Goal: Check status

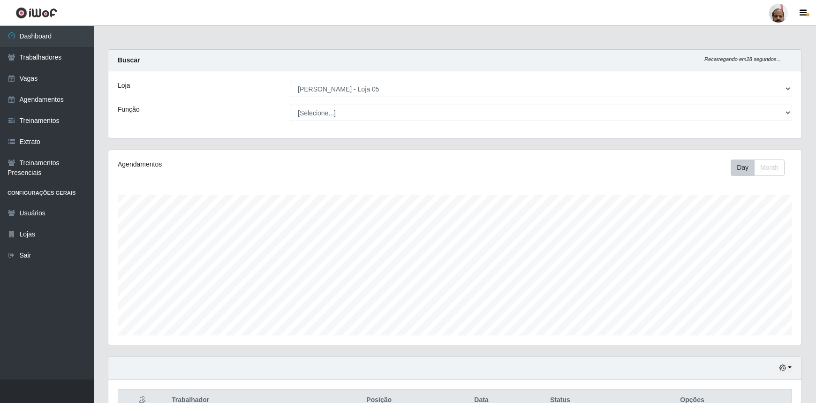
select select "252"
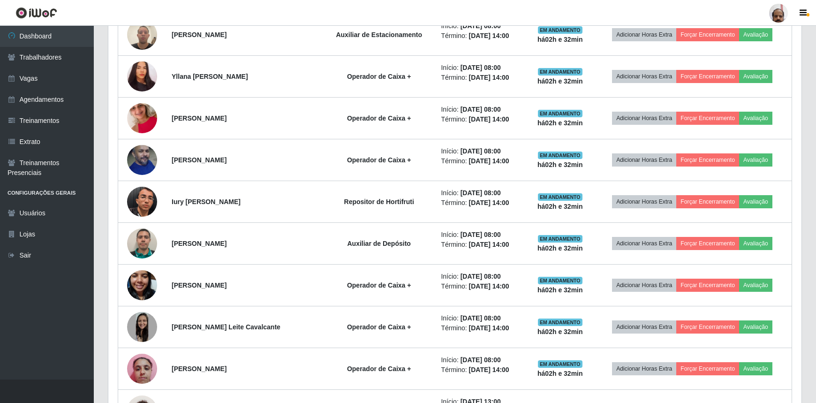
scroll to position [735, 0]
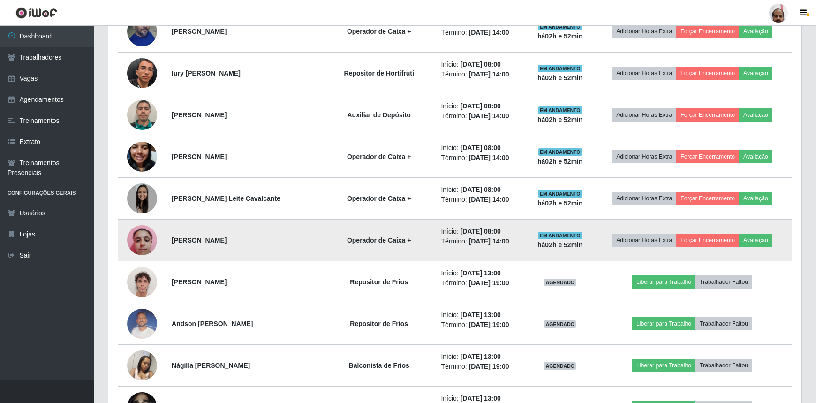
click at [567, 242] on strong "há 02 h e 52 min" at bounding box center [561, 245] width 46 height 8
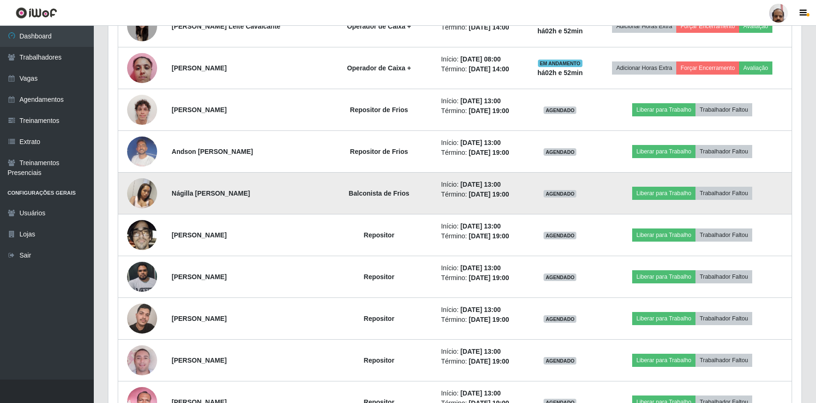
scroll to position [905, 0]
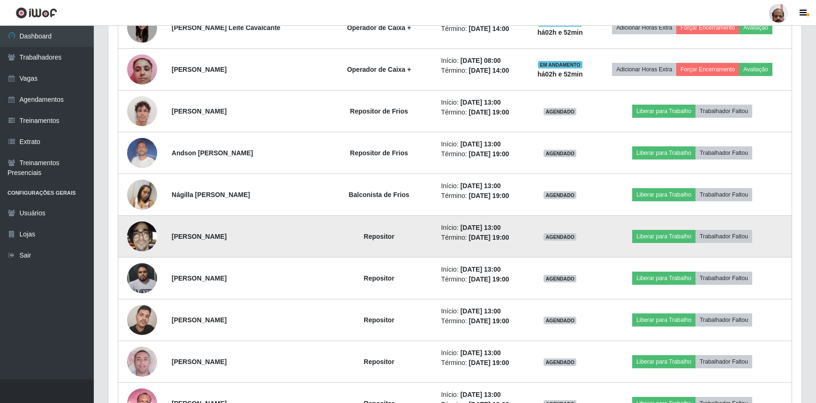
click at [150, 237] on img at bounding box center [142, 236] width 30 height 40
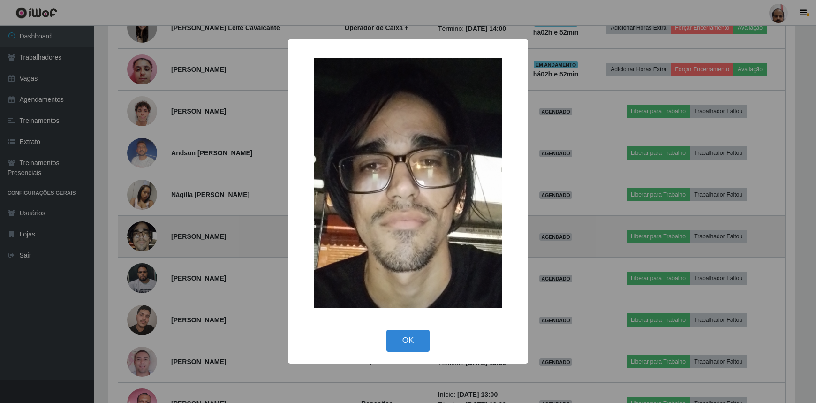
scroll to position [195, 689]
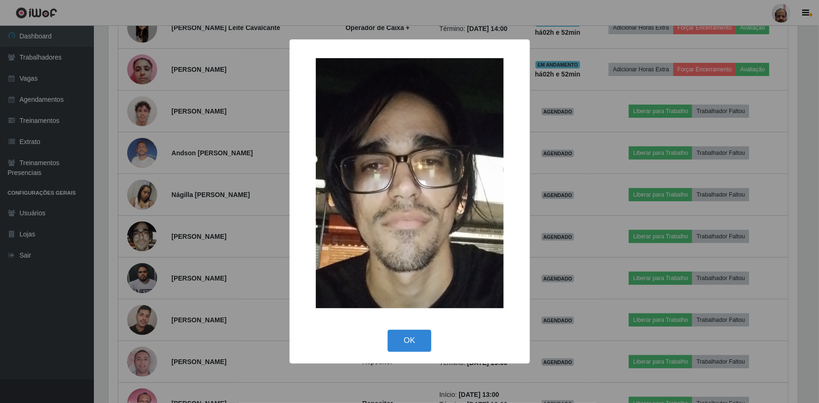
click at [152, 233] on div "× OK Cancel" at bounding box center [409, 201] width 819 height 403
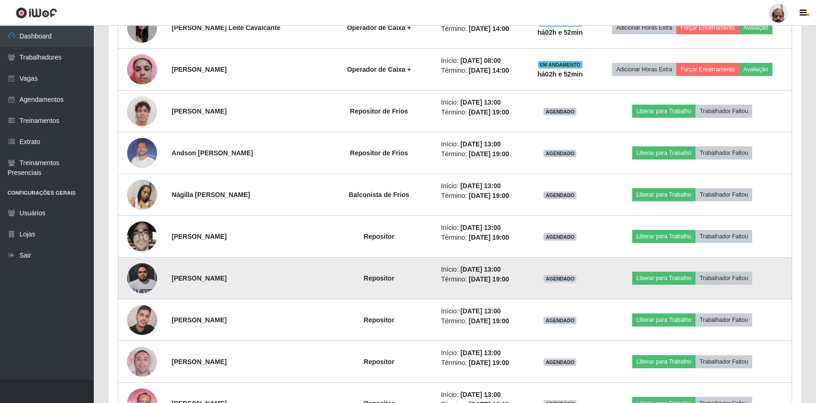
scroll to position [195, 693]
click at [137, 276] on img at bounding box center [142, 278] width 30 height 40
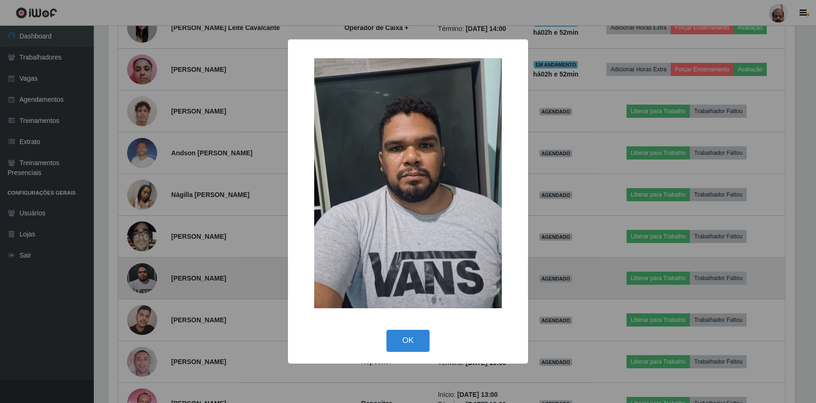
scroll to position [195, 689]
click at [137, 276] on div "× OK Cancel" at bounding box center [409, 201] width 819 height 403
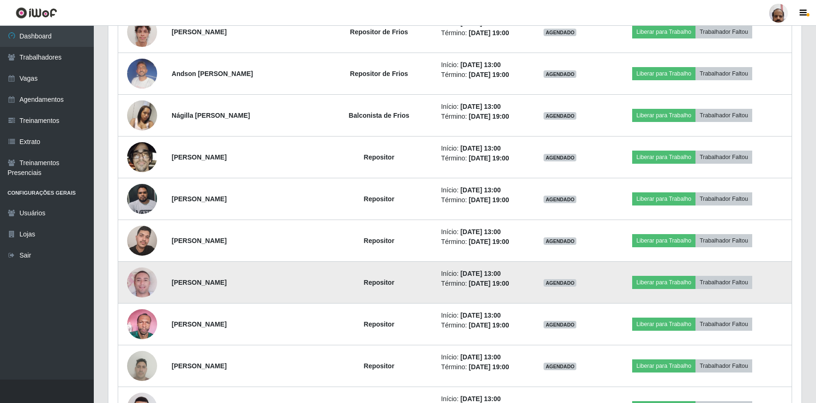
scroll to position [990, 0]
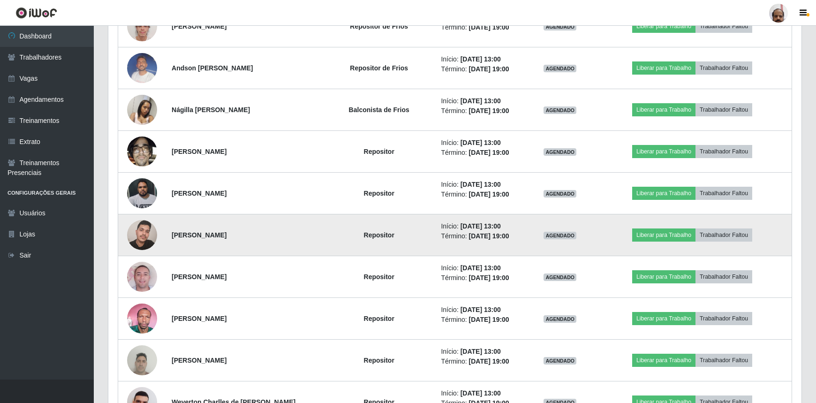
click at [138, 235] on img at bounding box center [142, 235] width 30 height 40
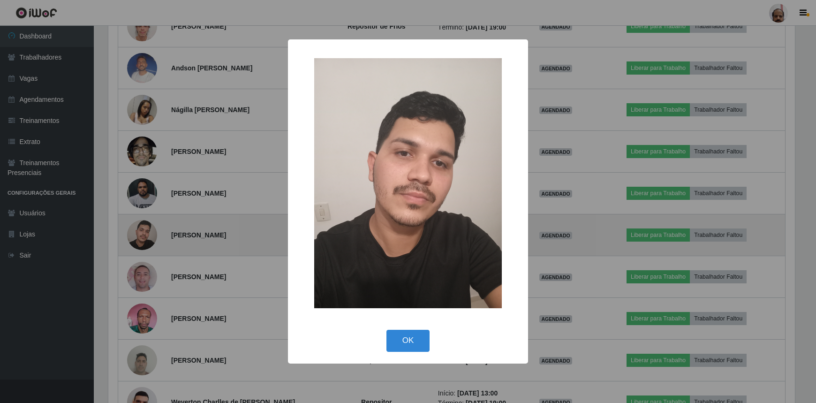
scroll to position [195, 689]
click at [138, 235] on div "× OK Cancel" at bounding box center [409, 201] width 819 height 403
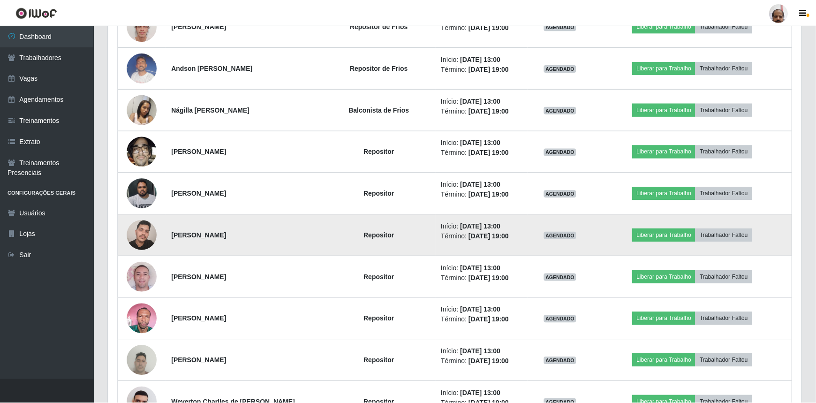
scroll to position [195, 693]
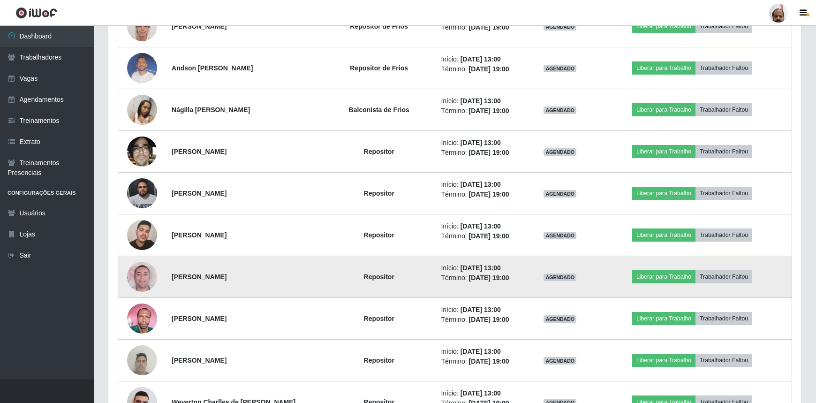
click at [141, 268] on img at bounding box center [142, 276] width 30 height 53
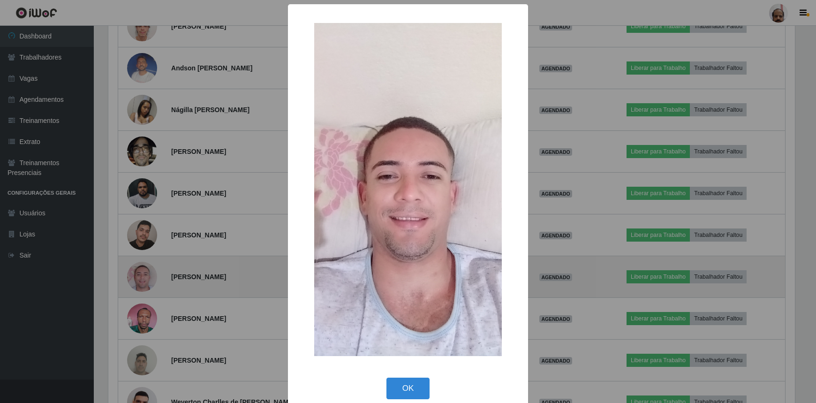
scroll to position [195, 689]
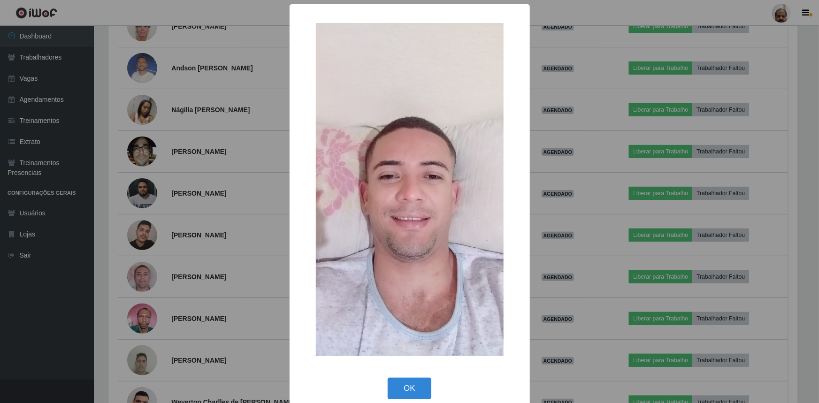
click at [141, 271] on div "× OK Cancel" at bounding box center [409, 201] width 819 height 403
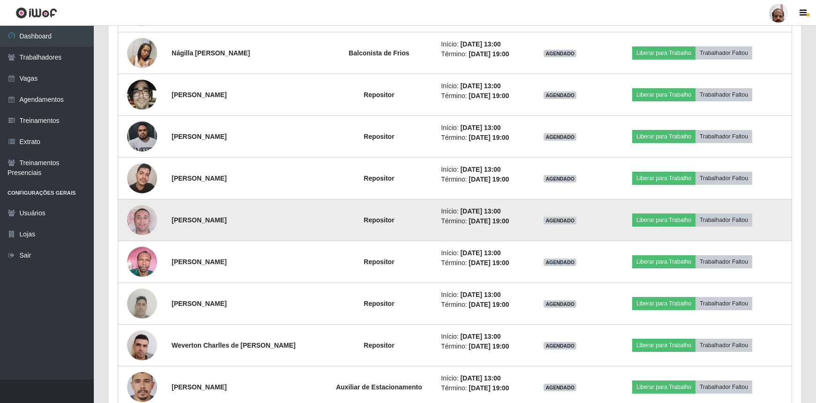
scroll to position [1076, 0]
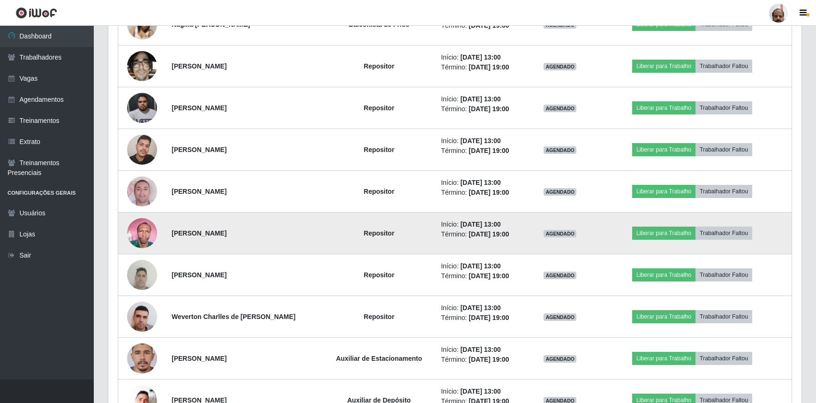
click at [142, 239] on img at bounding box center [142, 233] width 30 height 40
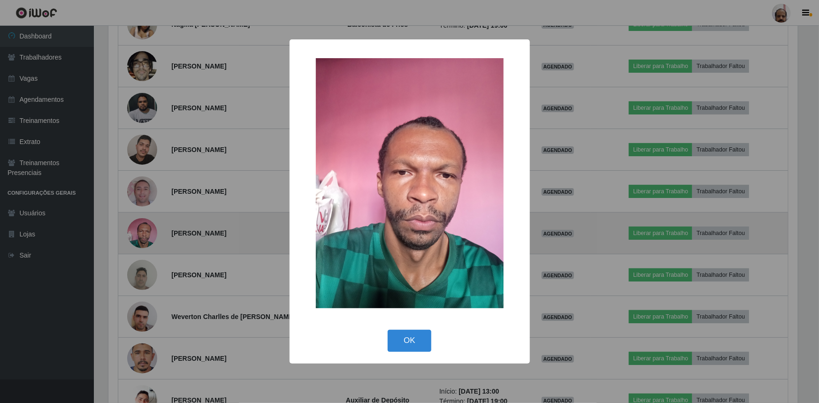
click at [142, 239] on div "× OK Cancel" at bounding box center [409, 201] width 819 height 403
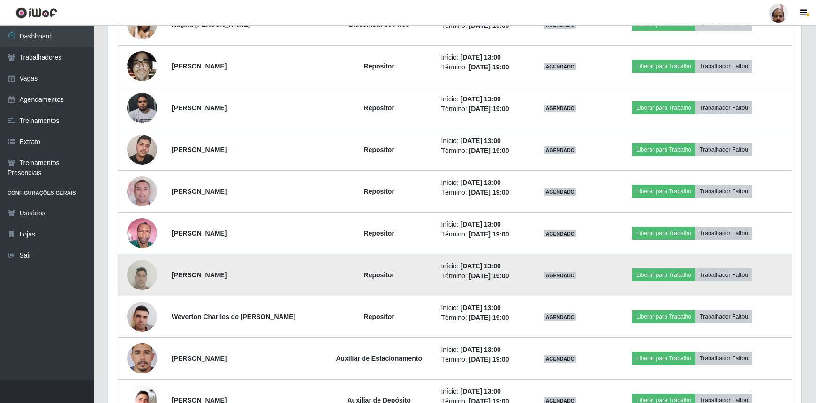
scroll to position [195, 693]
click at [150, 275] on img at bounding box center [142, 275] width 30 height 40
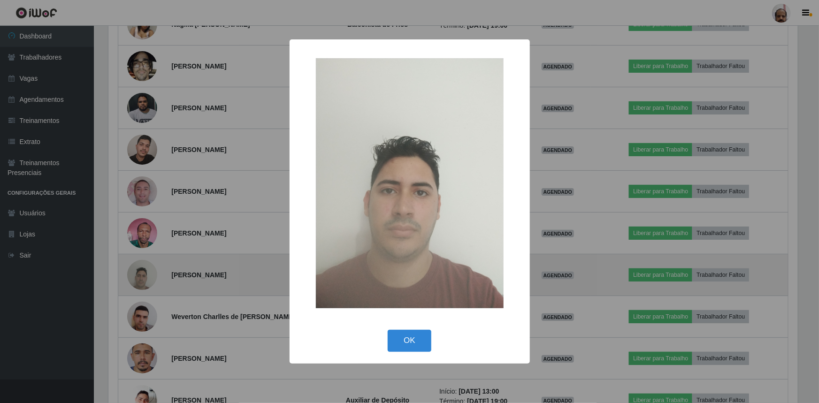
click at [150, 275] on div "× OK Cancel" at bounding box center [409, 201] width 819 height 403
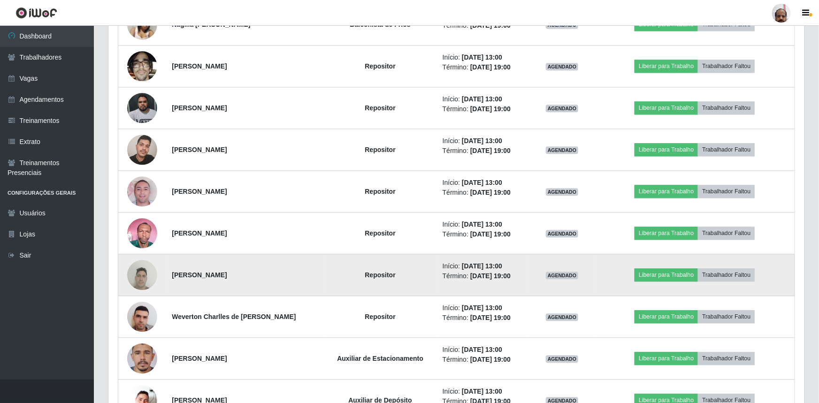
scroll to position [195, 693]
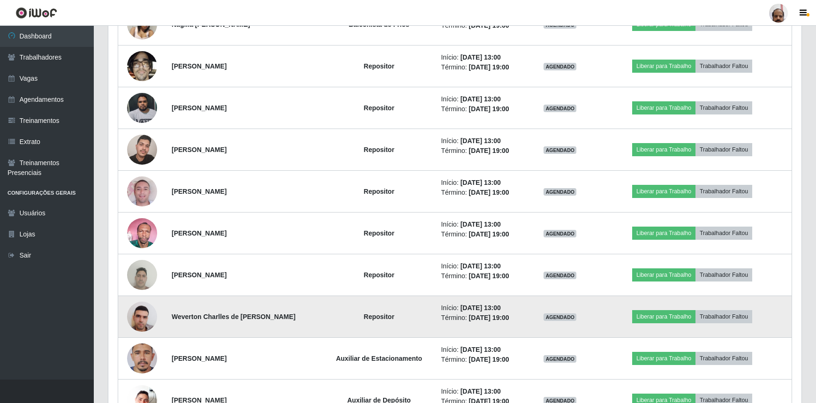
click at [147, 308] on img at bounding box center [142, 317] width 30 height 40
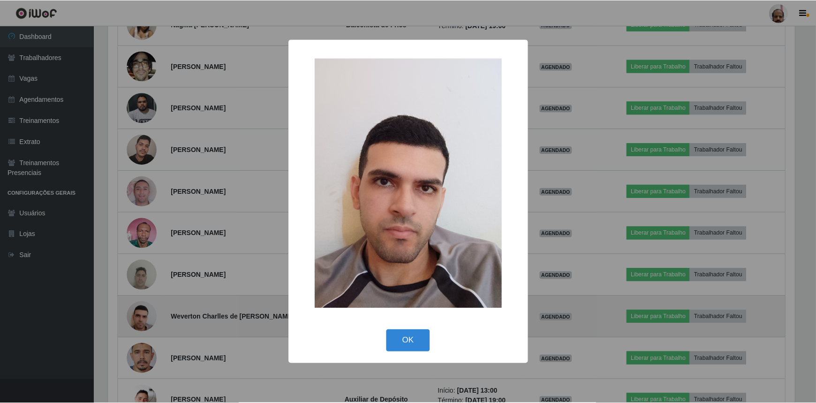
scroll to position [195, 689]
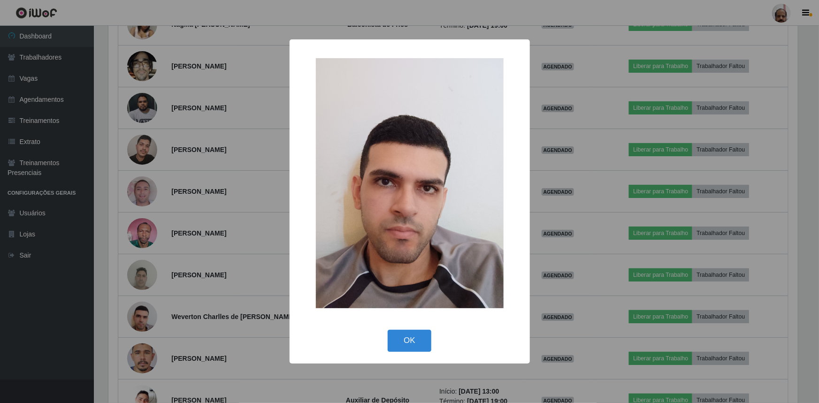
click at [146, 308] on div "× OK Cancel" at bounding box center [409, 201] width 819 height 403
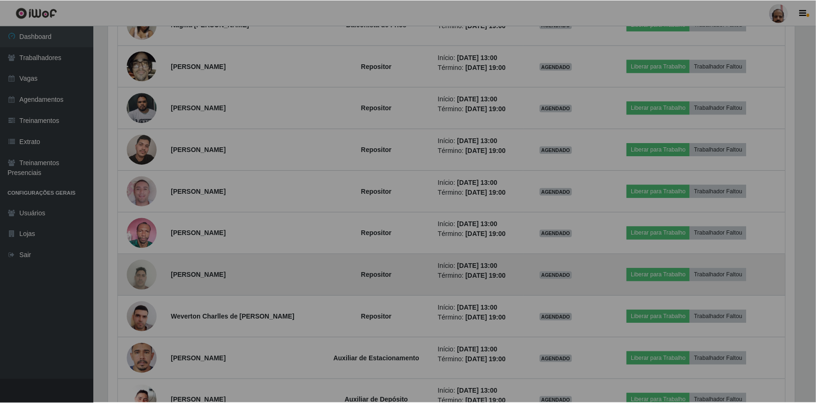
scroll to position [0, 0]
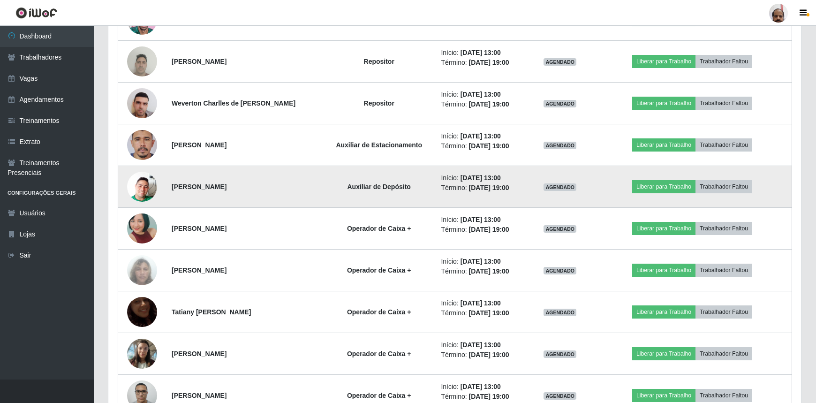
click at [150, 189] on img at bounding box center [142, 186] width 30 height 53
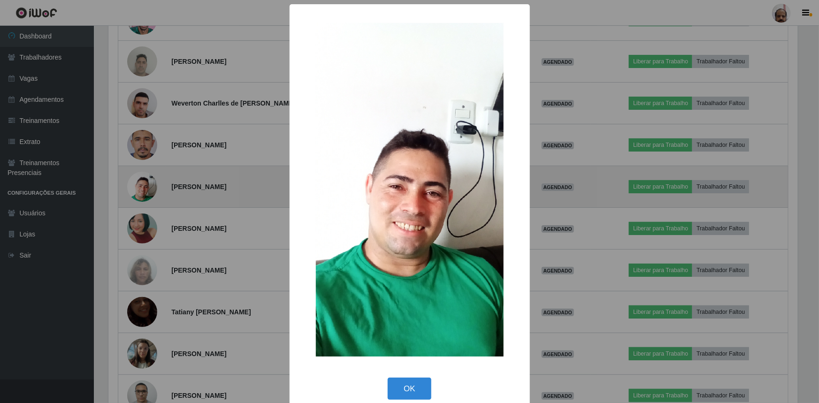
click at [150, 189] on div "× OK Cancel" at bounding box center [409, 201] width 819 height 403
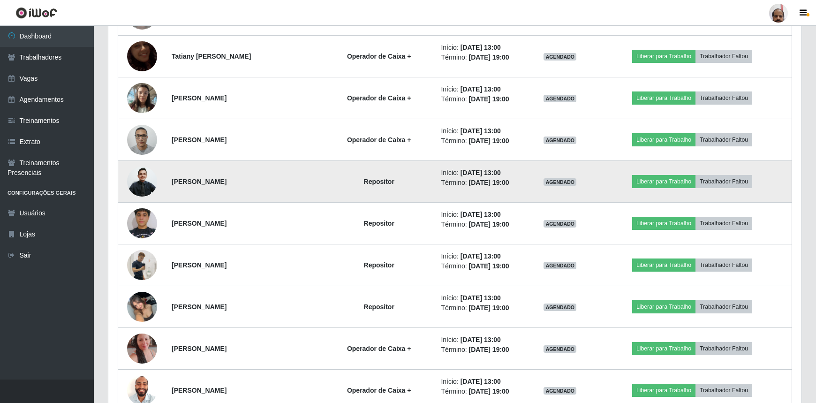
click at [137, 175] on img at bounding box center [142, 182] width 30 height 32
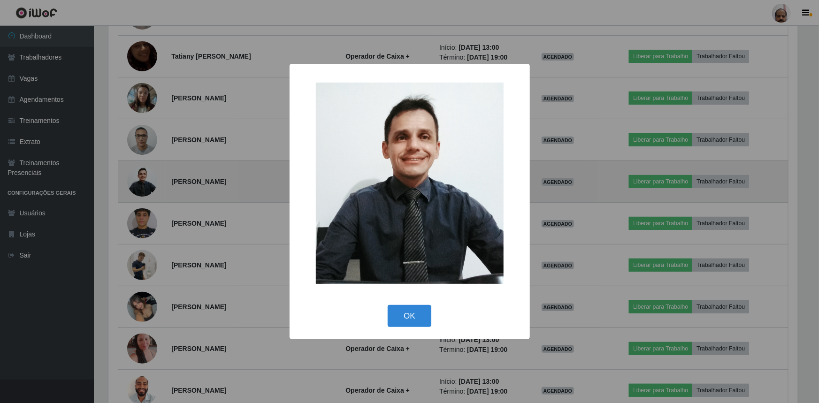
click at [137, 175] on div "× OK Cancel" at bounding box center [409, 201] width 819 height 403
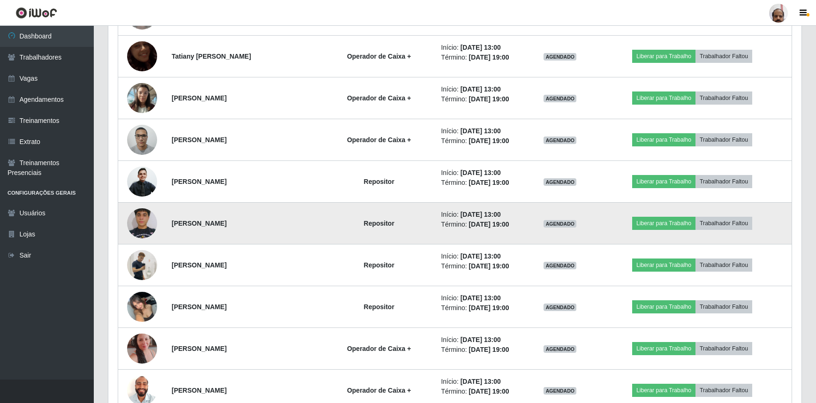
click at [144, 215] on img at bounding box center [142, 223] width 30 height 67
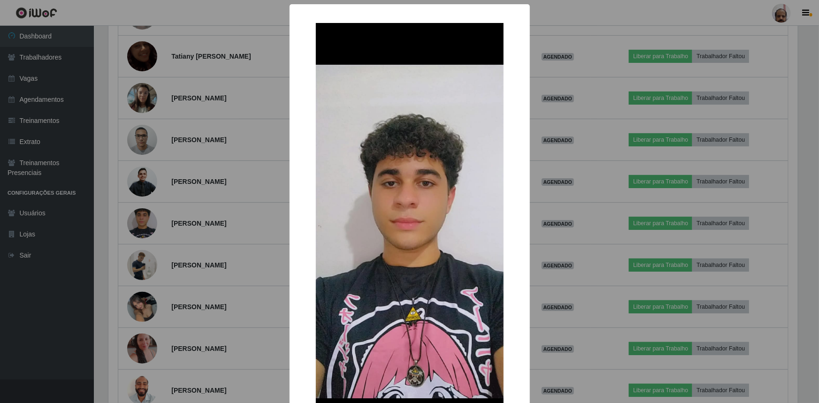
click at [146, 266] on div "× OK Cancel" at bounding box center [409, 201] width 819 height 403
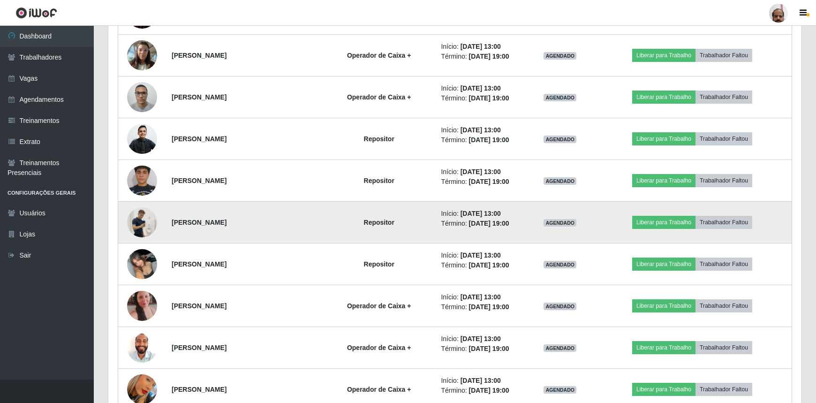
click at [143, 219] on img at bounding box center [142, 222] width 30 height 53
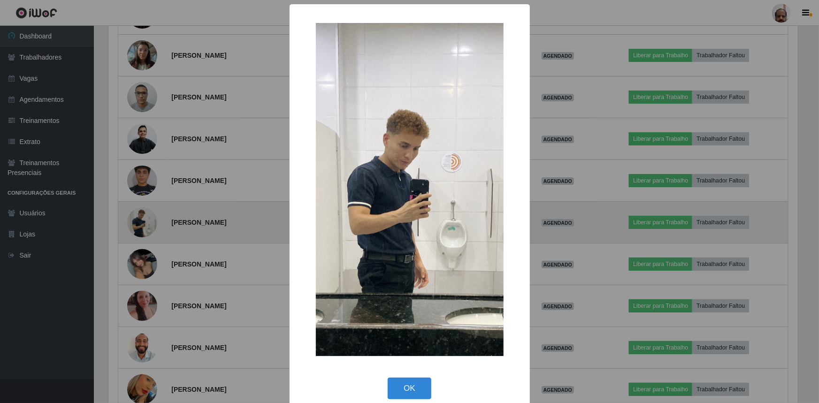
click at [143, 219] on div "× OK Cancel" at bounding box center [409, 201] width 819 height 403
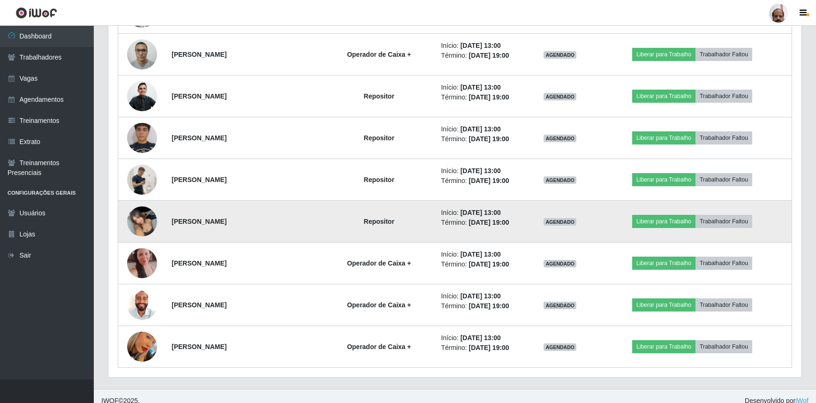
click at [147, 220] on img at bounding box center [142, 221] width 30 height 40
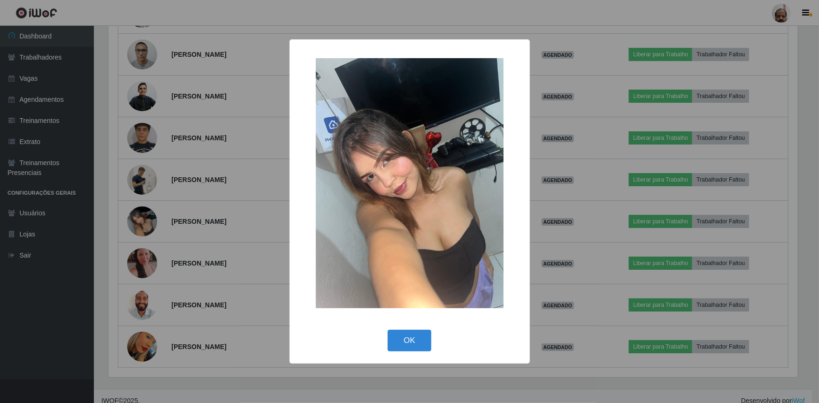
drag, startPoint x: 147, startPoint y: 220, endPoint x: 165, endPoint y: 220, distance: 17.4
click at [147, 220] on div "× OK Cancel" at bounding box center [409, 201] width 819 height 403
